Goal: Task Accomplishment & Management: Manage account settings

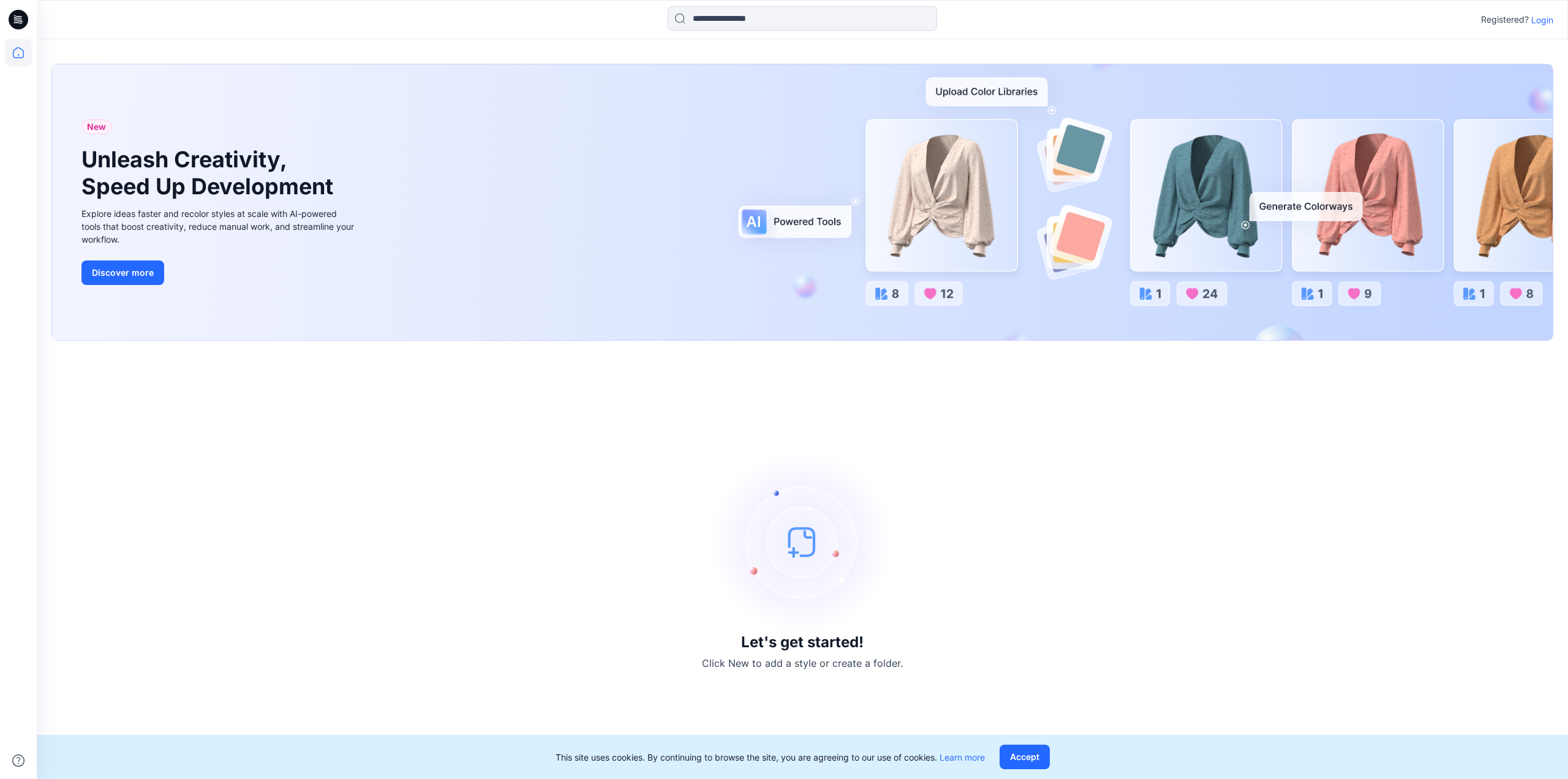
click at [1537, 17] on p "Login" at bounding box center [1543, 20] width 22 height 13
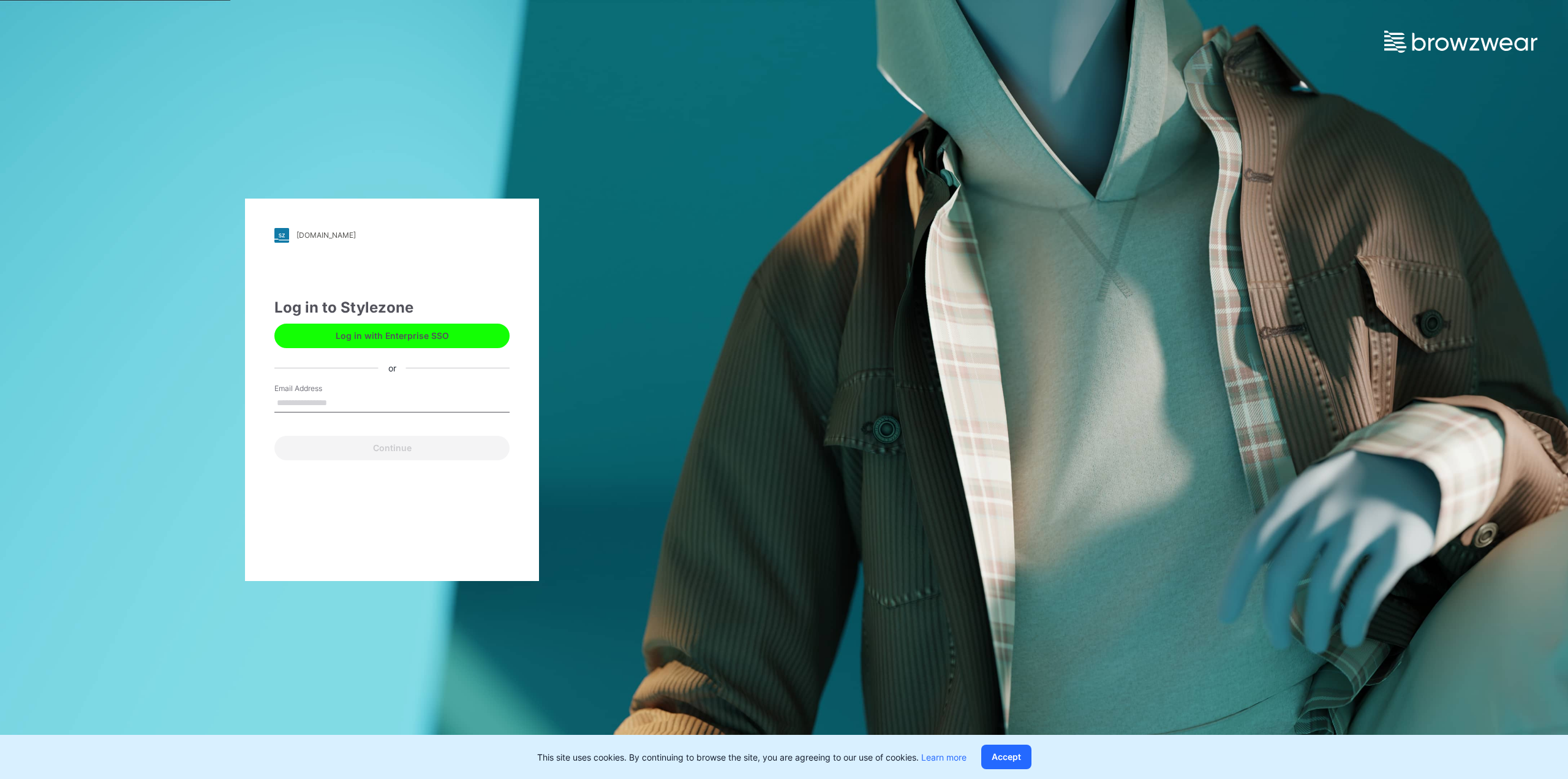
click at [318, 404] on input "Email Address" at bounding box center [392, 403] width 235 height 19
type input "**********"
click at [329, 450] on button "Continue" at bounding box center [392, 448] width 235 height 24
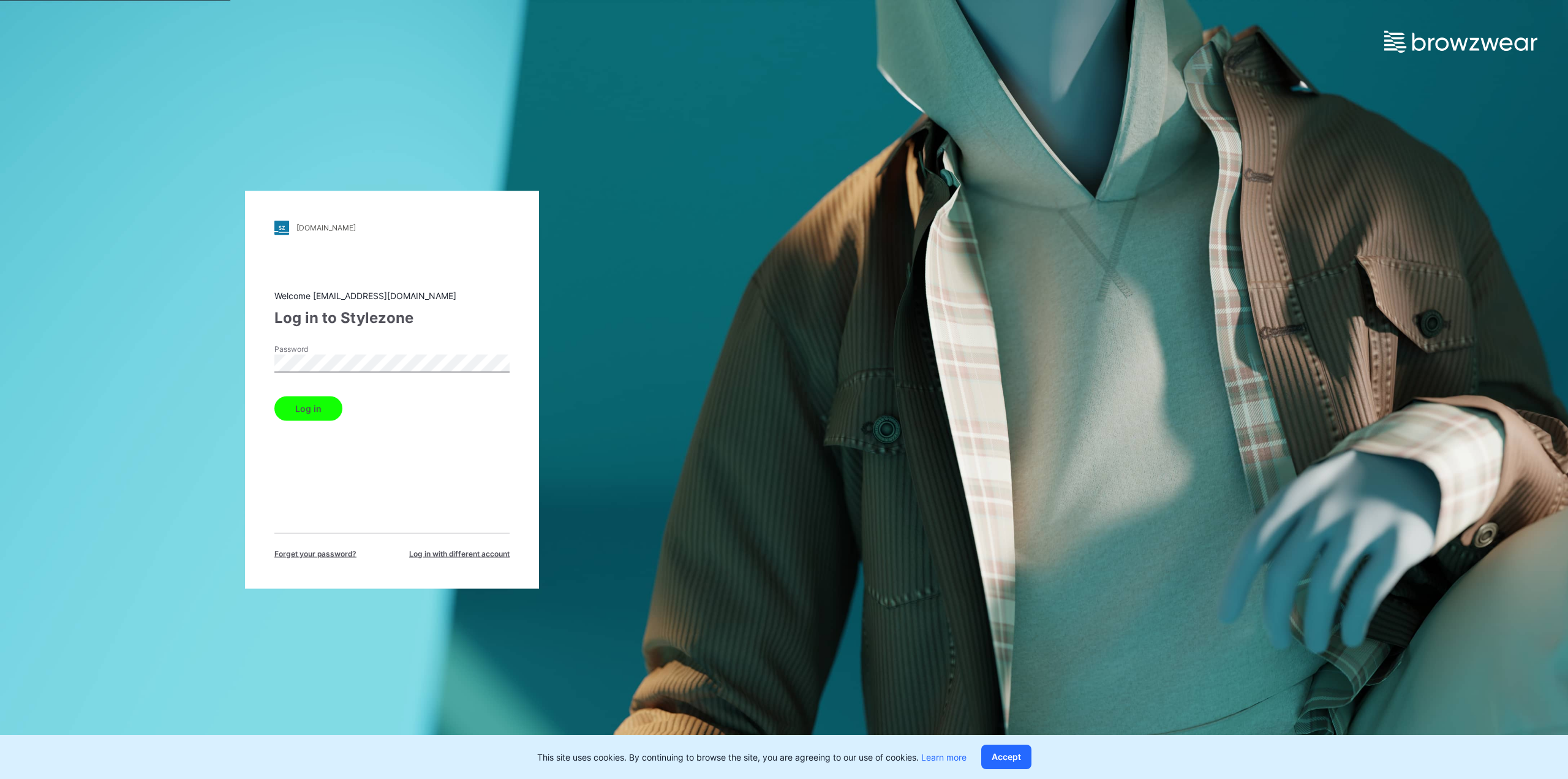
click at [287, 404] on button "Log in" at bounding box center [308, 408] width 68 height 24
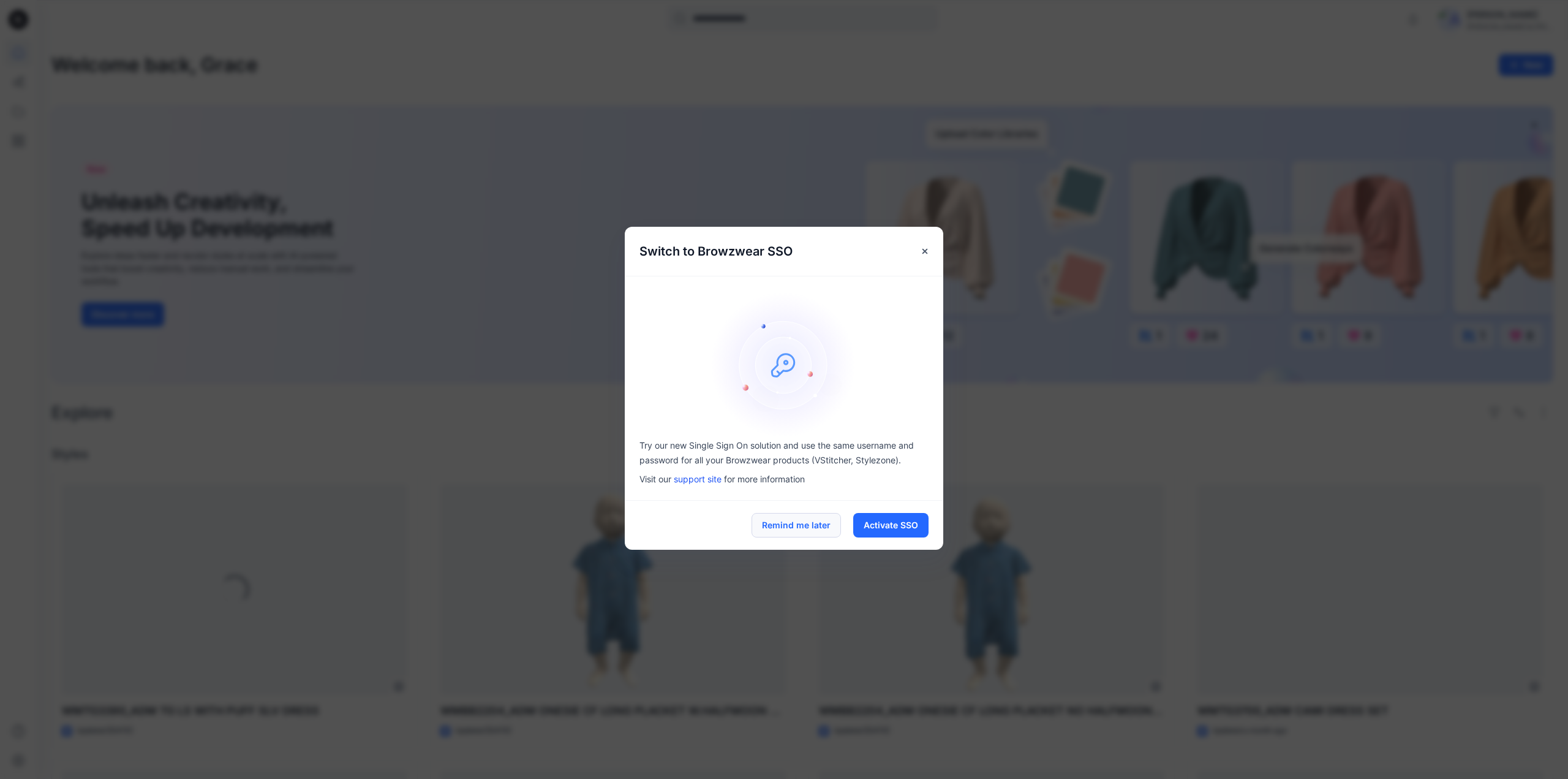
click at [810, 525] on button "Remind me later" at bounding box center [797, 525] width 89 height 24
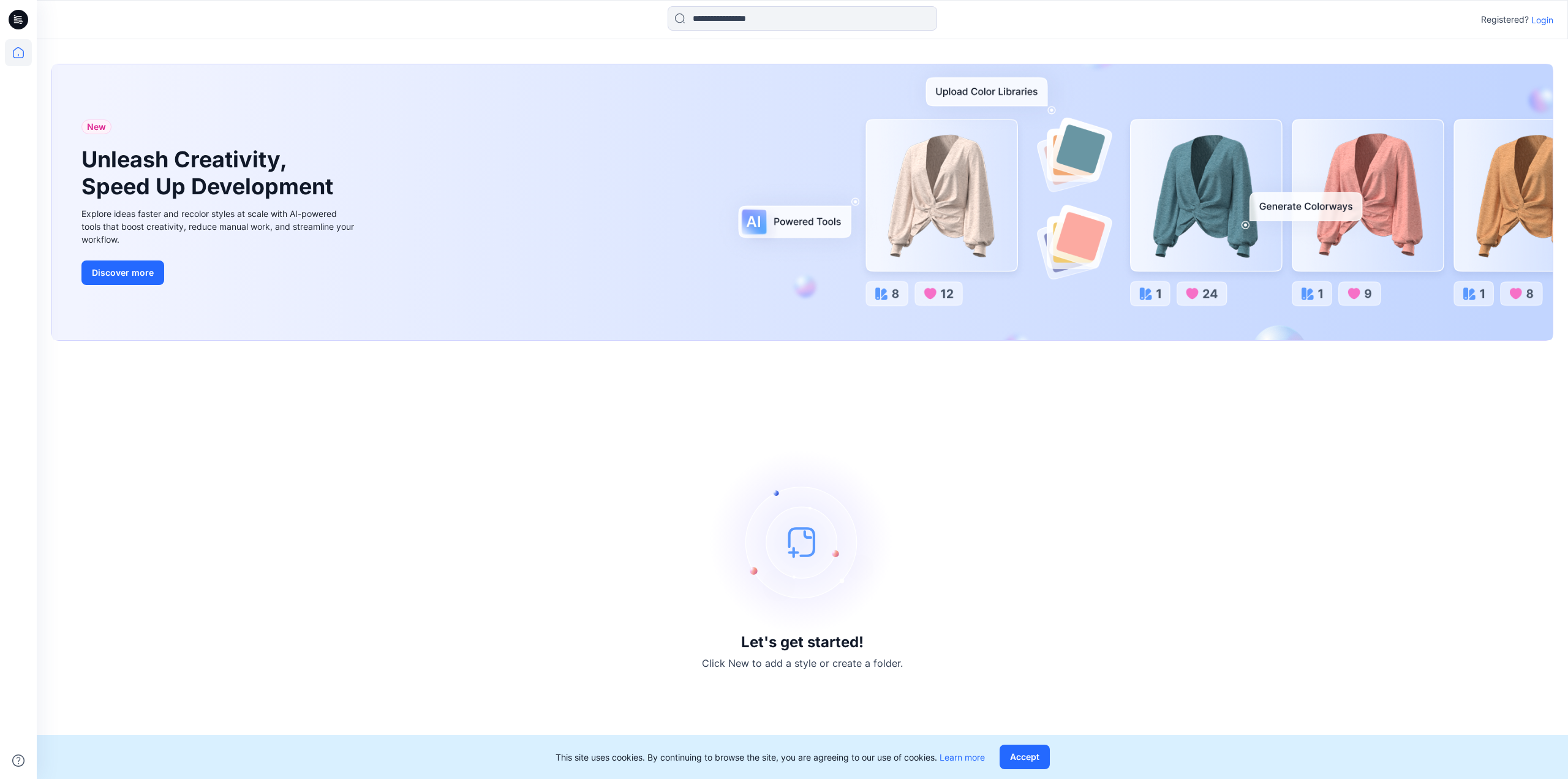
click at [1539, 21] on p "Login" at bounding box center [1543, 20] width 22 height 13
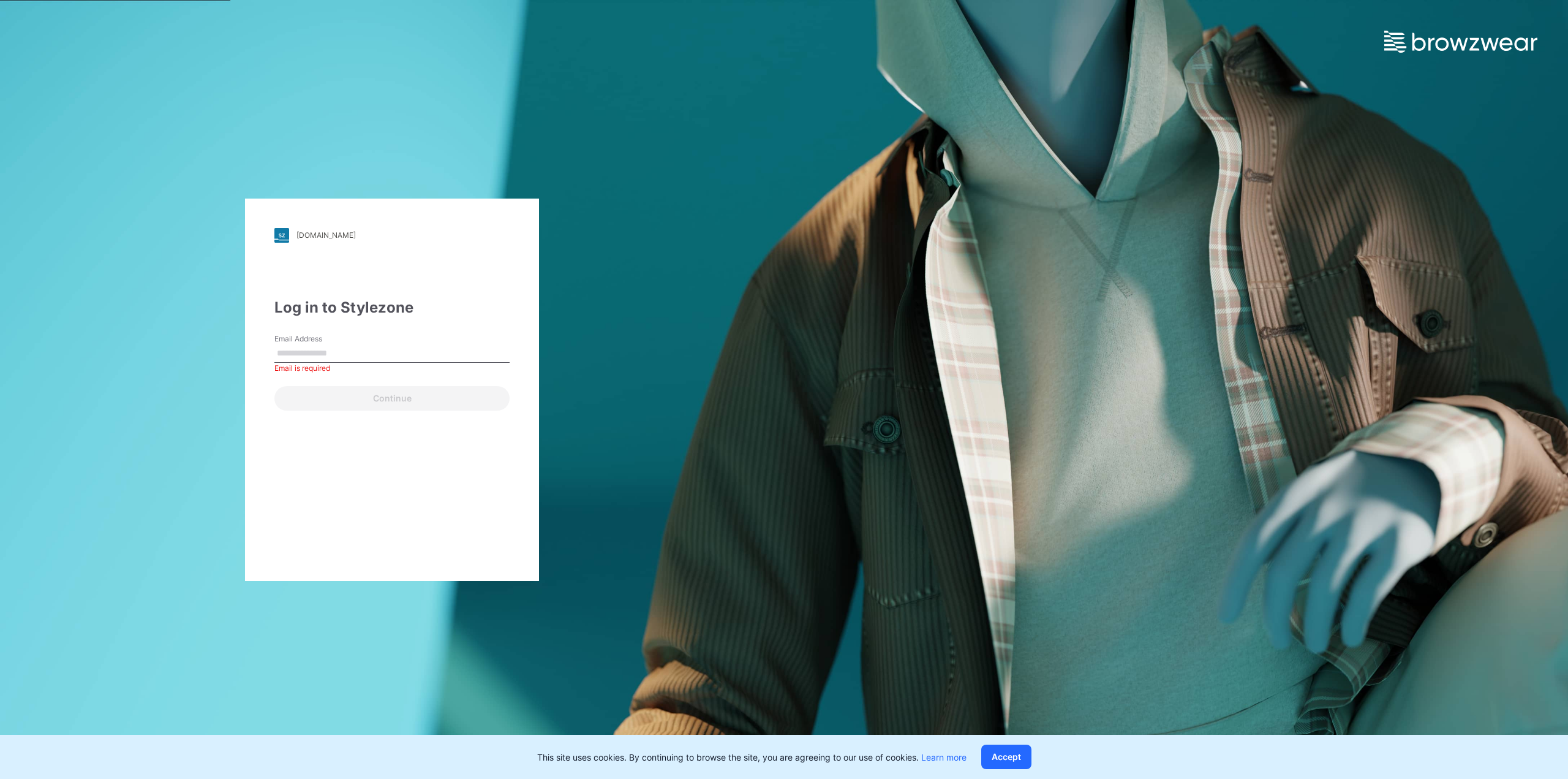
click at [310, 356] on input "Email Address" at bounding box center [392, 354] width 235 height 19
type input "**********"
click at [330, 402] on button "Continue" at bounding box center [392, 398] width 235 height 24
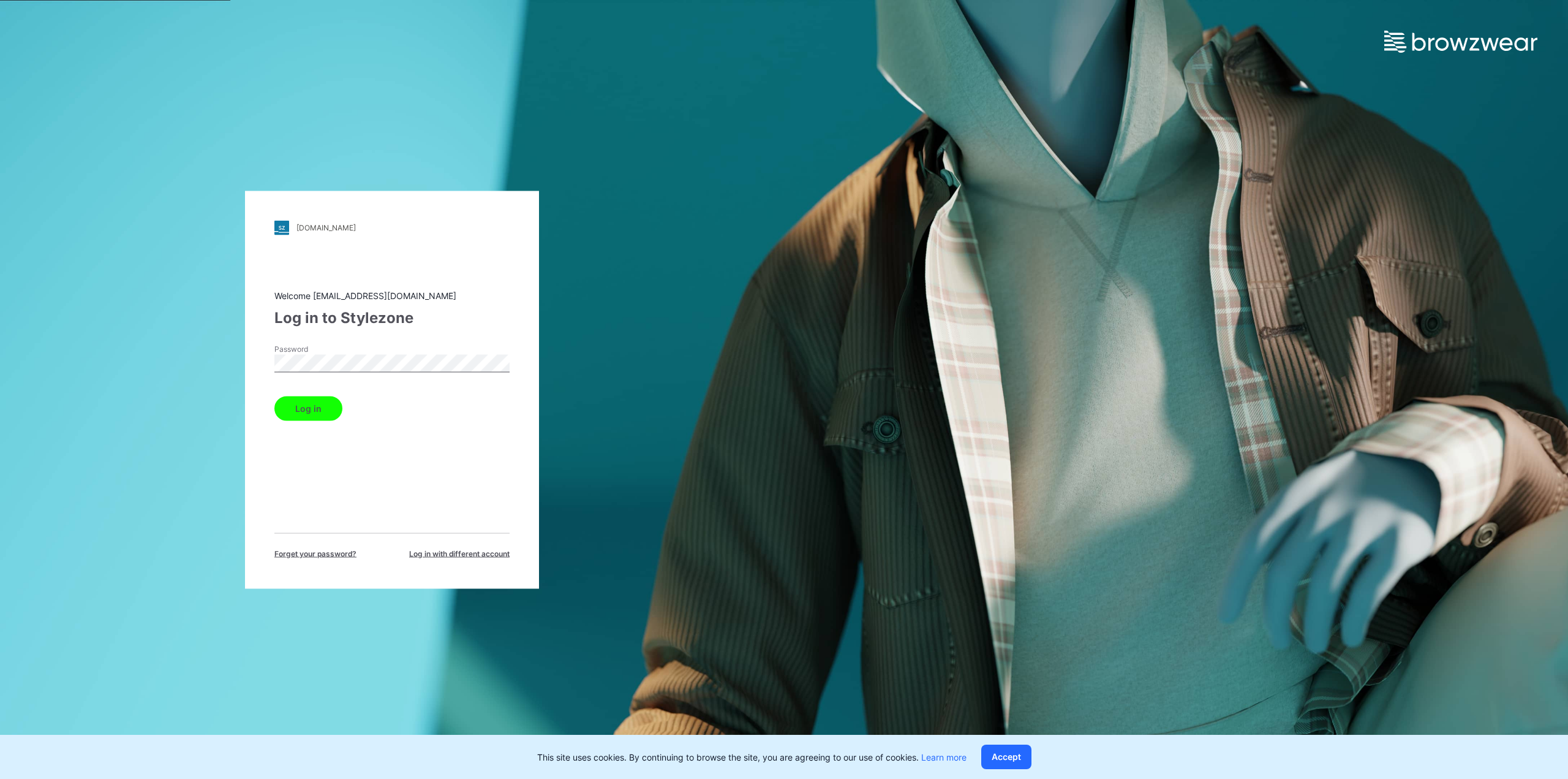
click at [319, 410] on button "Log in" at bounding box center [308, 408] width 68 height 24
